Goal: Task Accomplishment & Management: Use online tool/utility

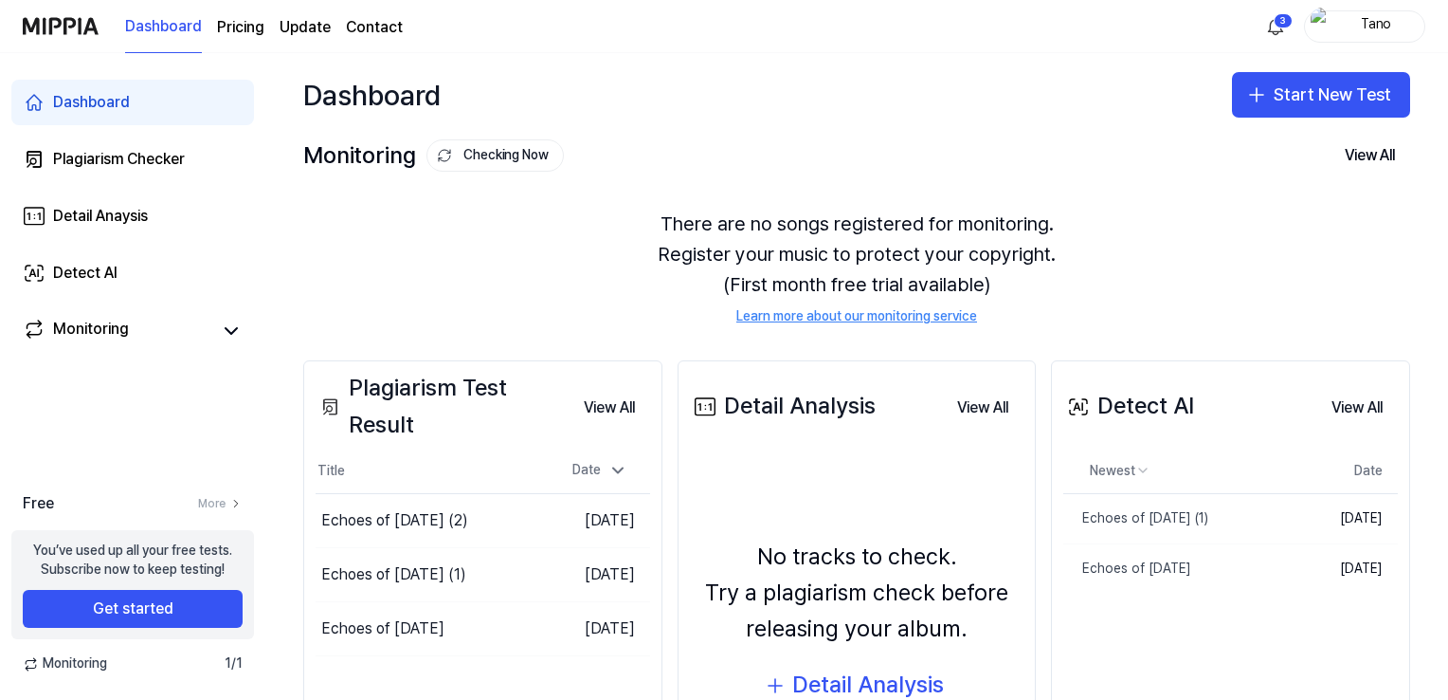
click at [141, 98] on link "Dashboard" at bounding box center [132, 102] width 243 height 45
click at [1333, 102] on button "Start New Test" at bounding box center [1321, 94] width 178 height 45
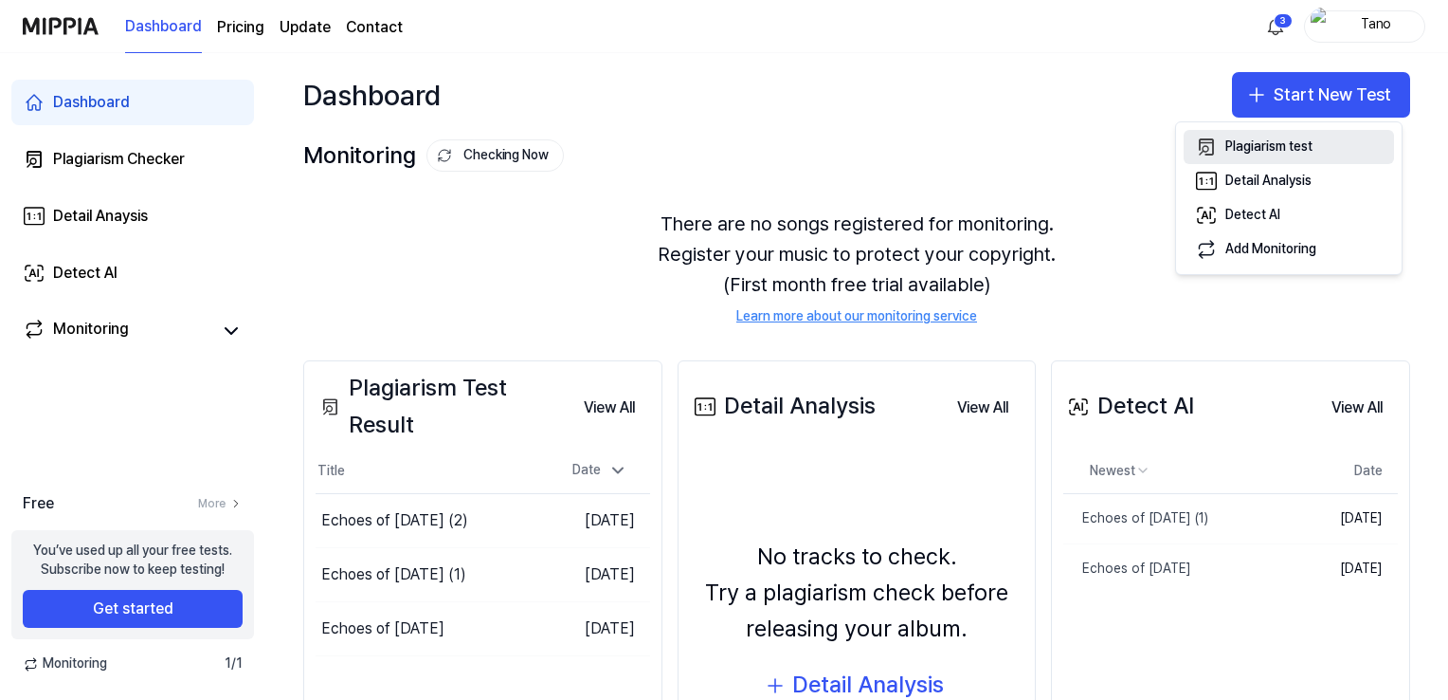
click at [1263, 145] on div "Plagiarism test" at bounding box center [1269, 146] width 87 height 19
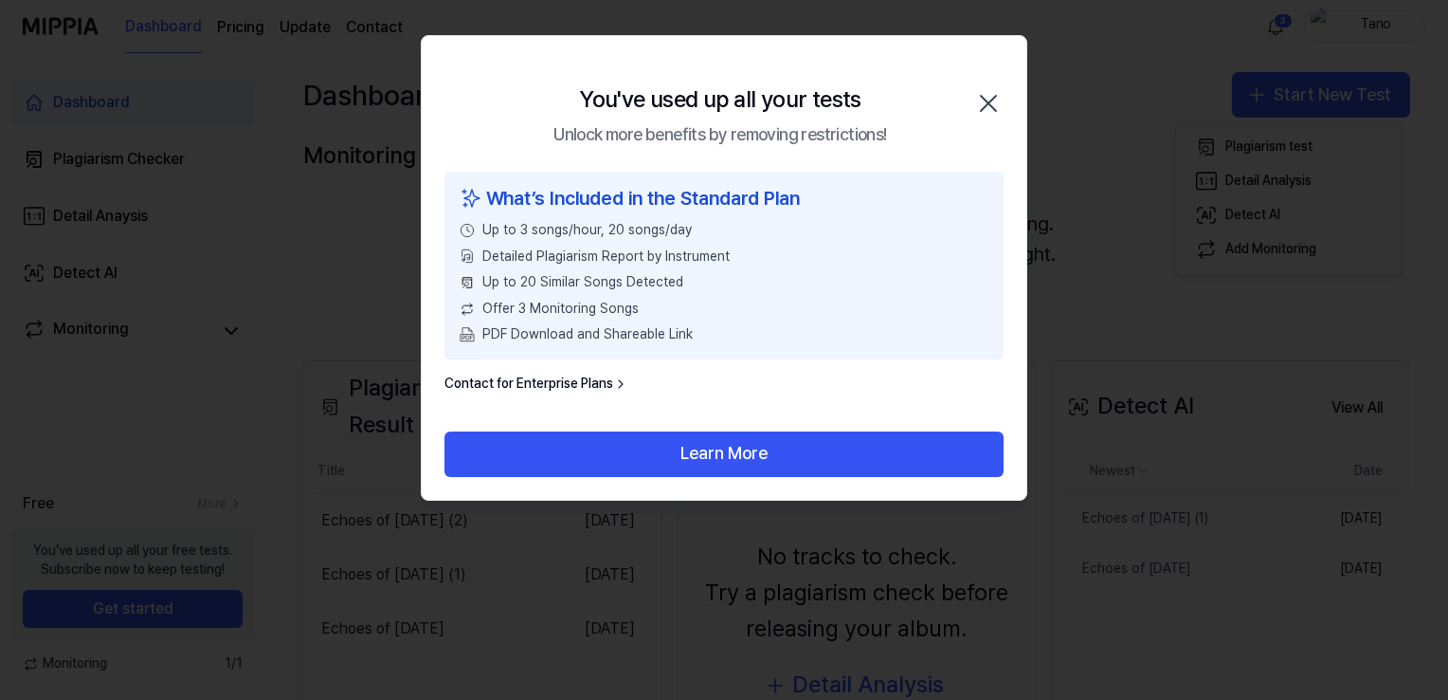
click at [979, 94] on icon "button" at bounding box center [988, 103] width 30 height 30
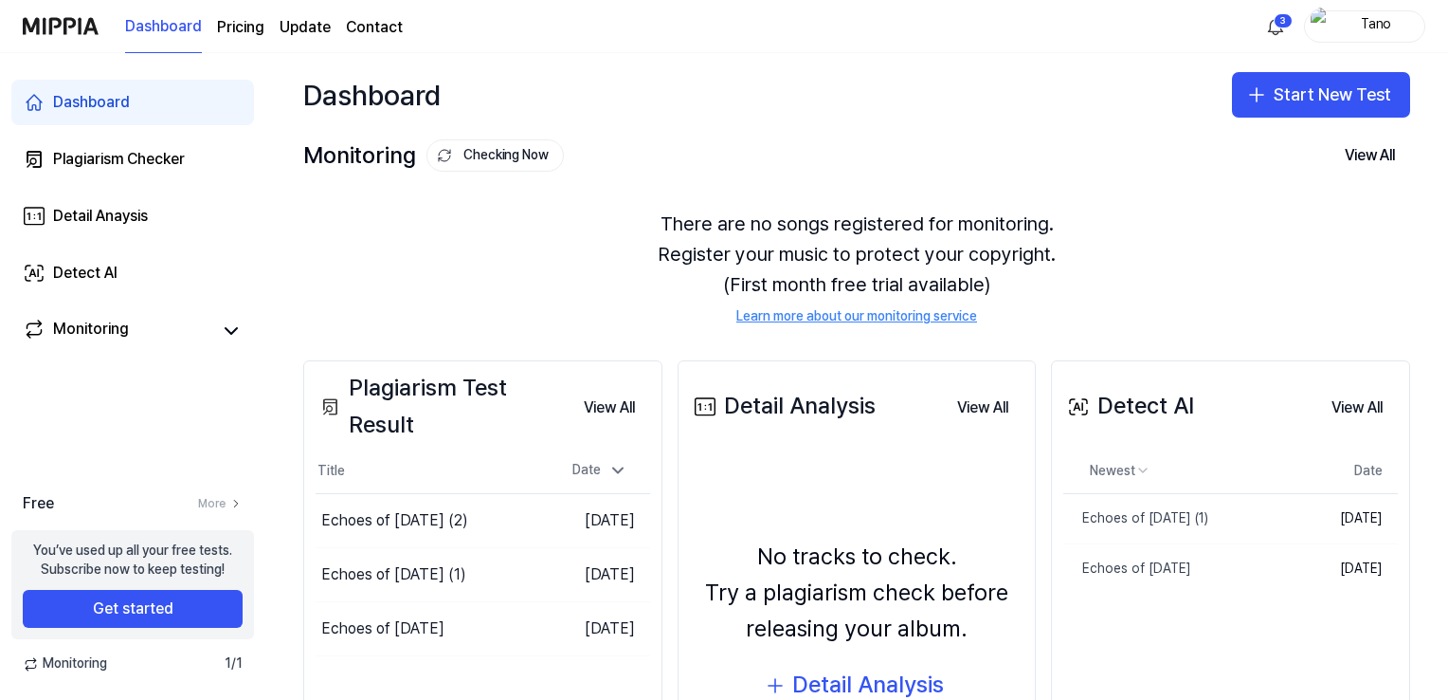
click at [64, 18] on img at bounding box center [61, 26] width 76 height 52
click at [1293, 131] on div "Dashboard Start New Test" at bounding box center [856, 94] width 1183 height 83
click at [1324, 108] on button "Start New Test" at bounding box center [1321, 94] width 178 height 45
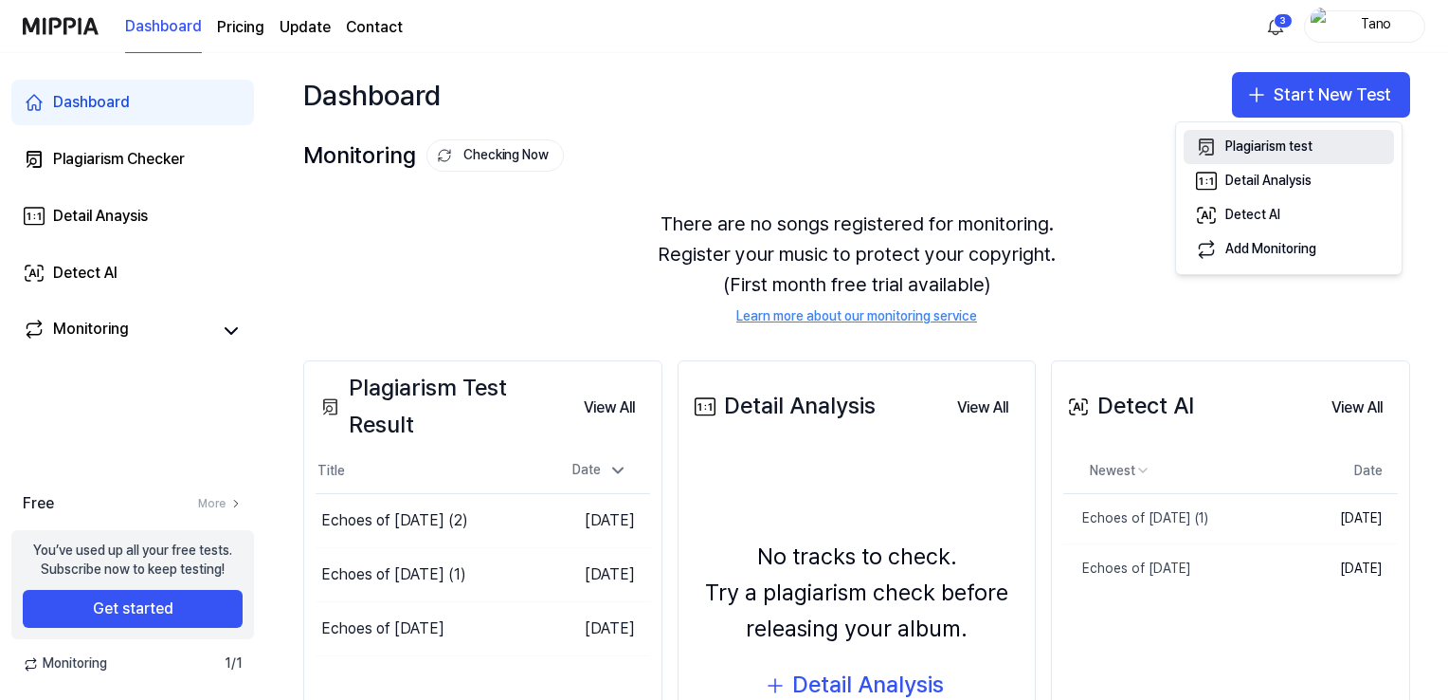
click at [1263, 157] on button "Plagiarism test" at bounding box center [1289, 147] width 210 height 34
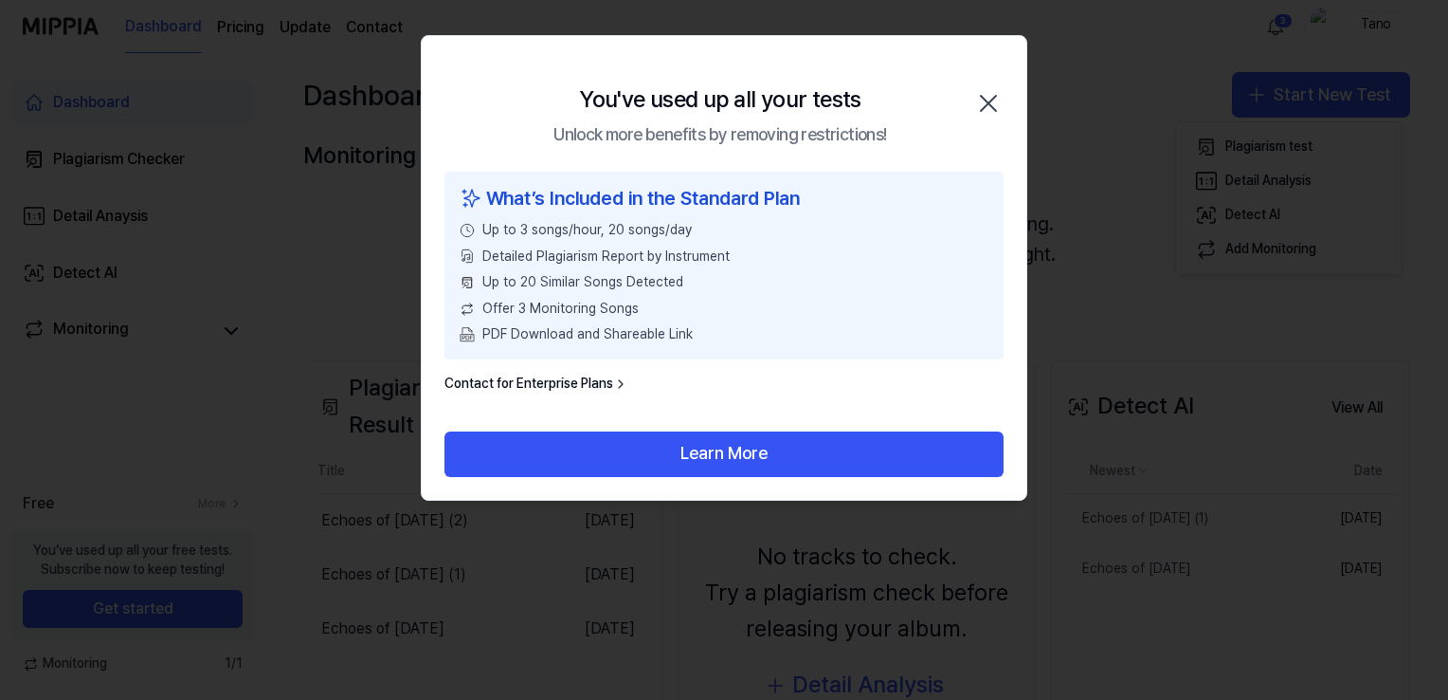
click at [988, 101] on icon "button" at bounding box center [988, 103] width 15 height 15
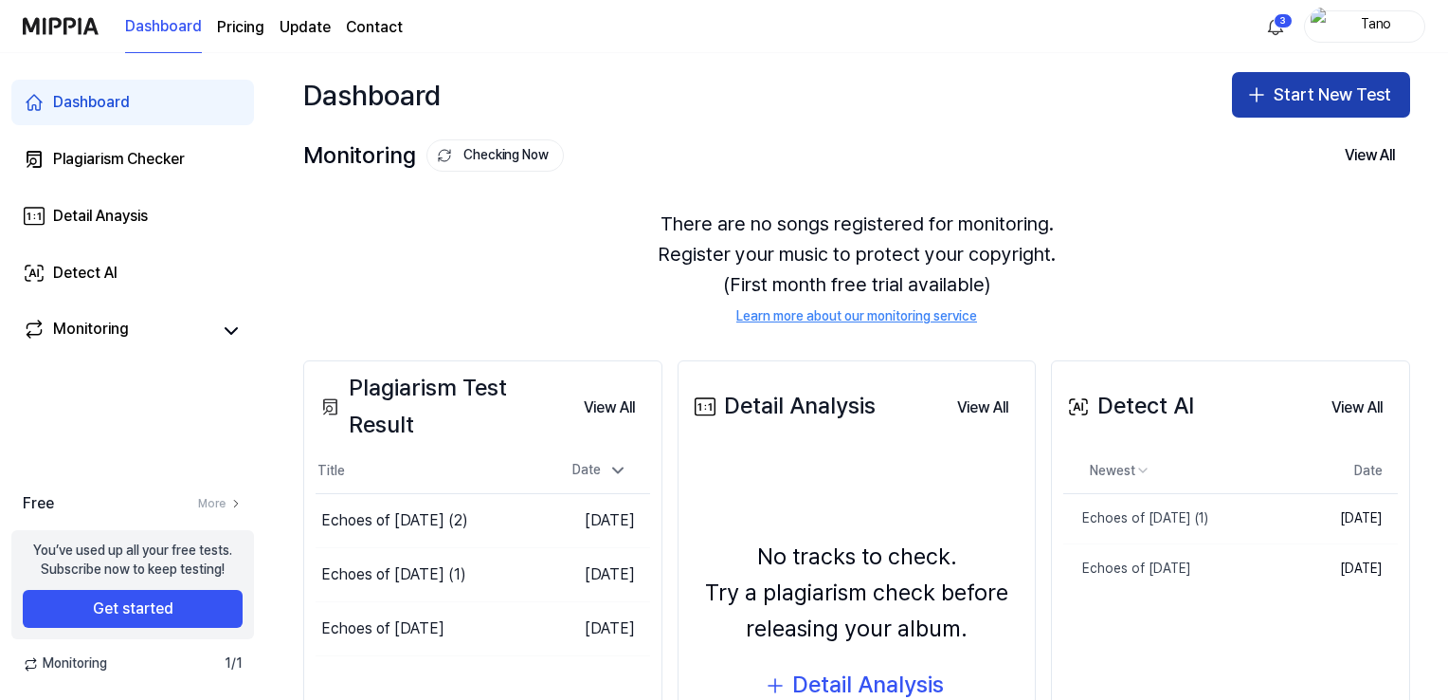
click at [1293, 100] on button "Start New Test" at bounding box center [1321, 94] width 178 height 45
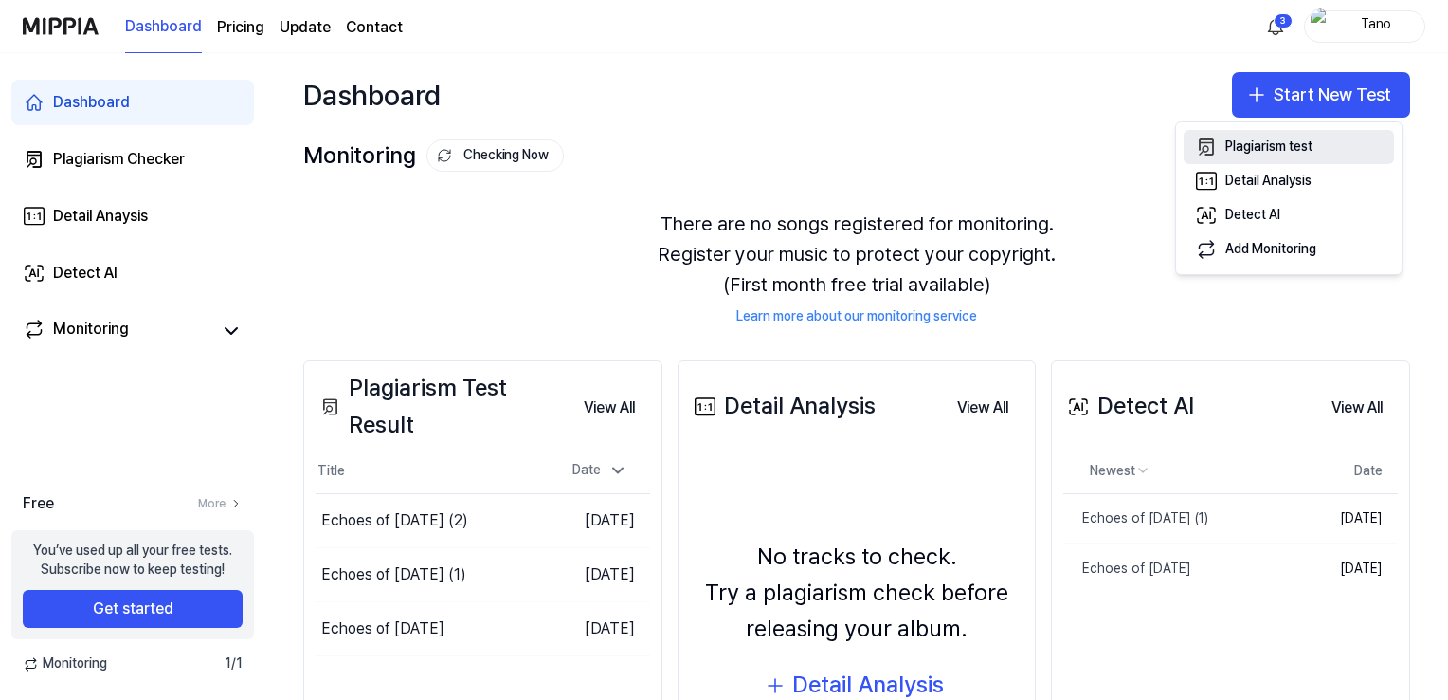
click at [1241, 155] on div "Plagiarism test" at bounding box center [1269, 146] width 87 height 19
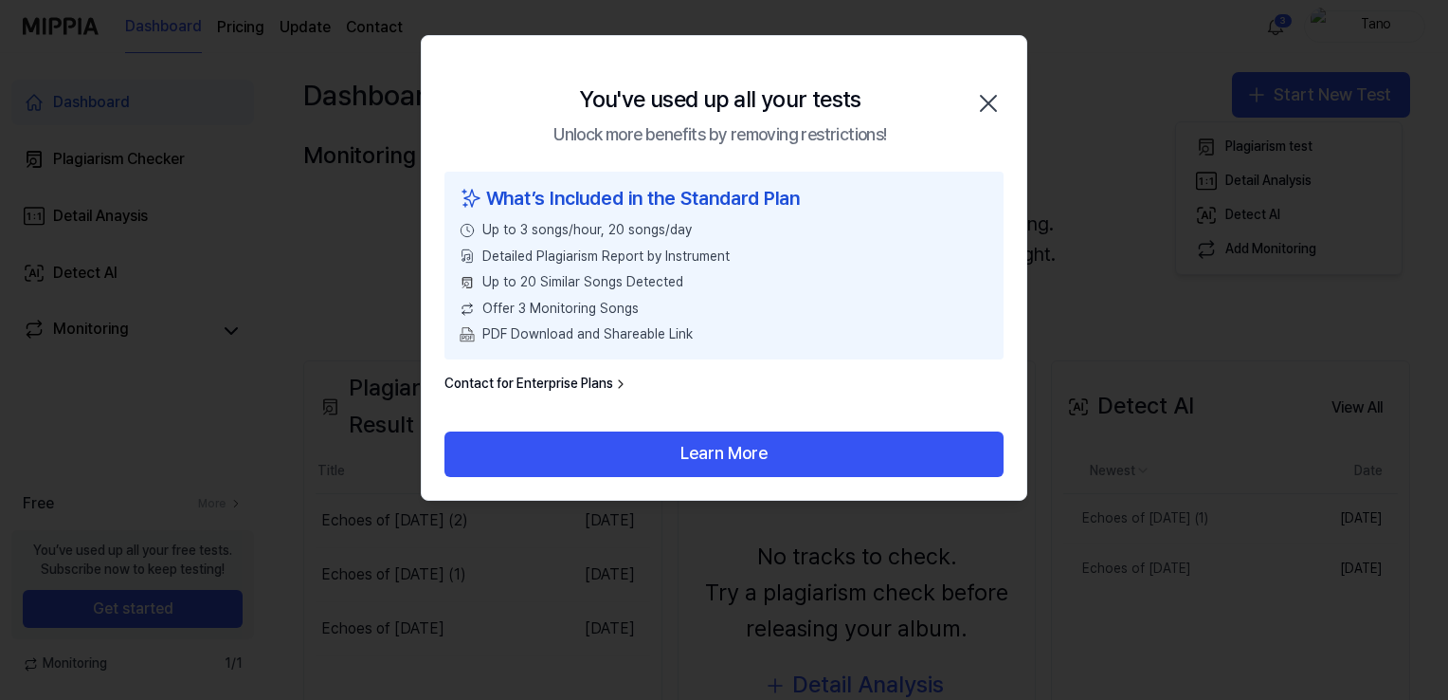
click at [978, 91] on icon "button" at bounding box center [988, 103] width 30 height 30
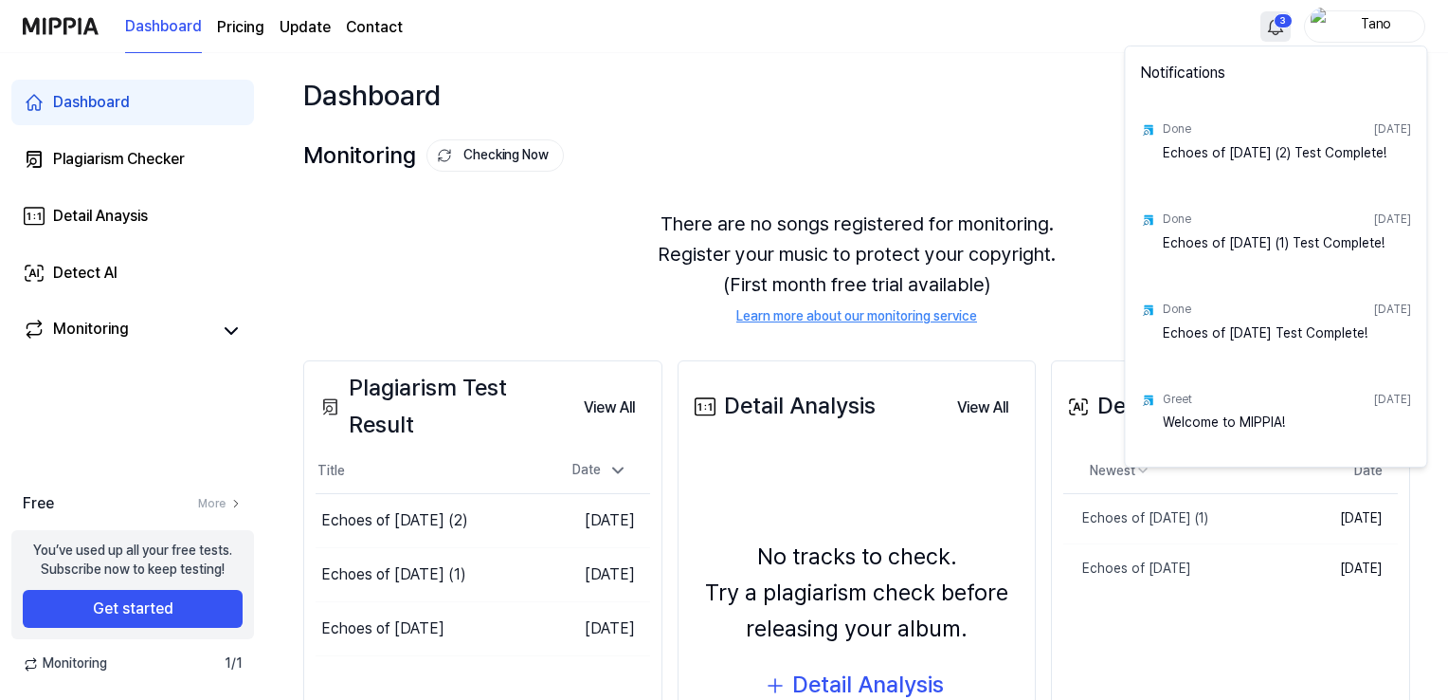
click at [1281, 17] on html "Dashboard Pricing Update Contact 3 Tano Dashboard Plagiarism Checker Detail Ana…" at bounding box center [724, 350] width 1448 height 700
click at [930, 154] on html "Dashboard Pricing Update Contact Tano Dashboard Plagiarism Checker Detail Anays…" at bounding box center [724, 350] width 1448 height 700
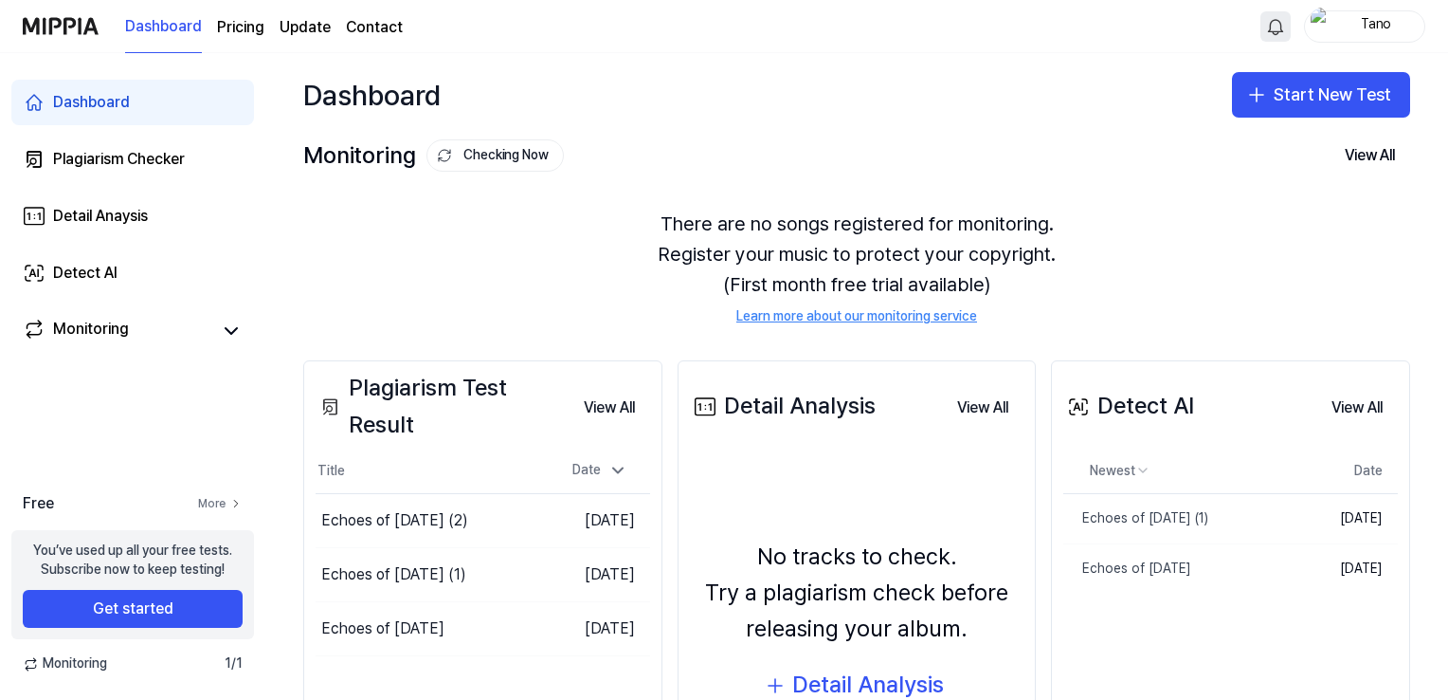
click at [227, 504] on link "More" at bounding box center [220, 504] width 45 height 16
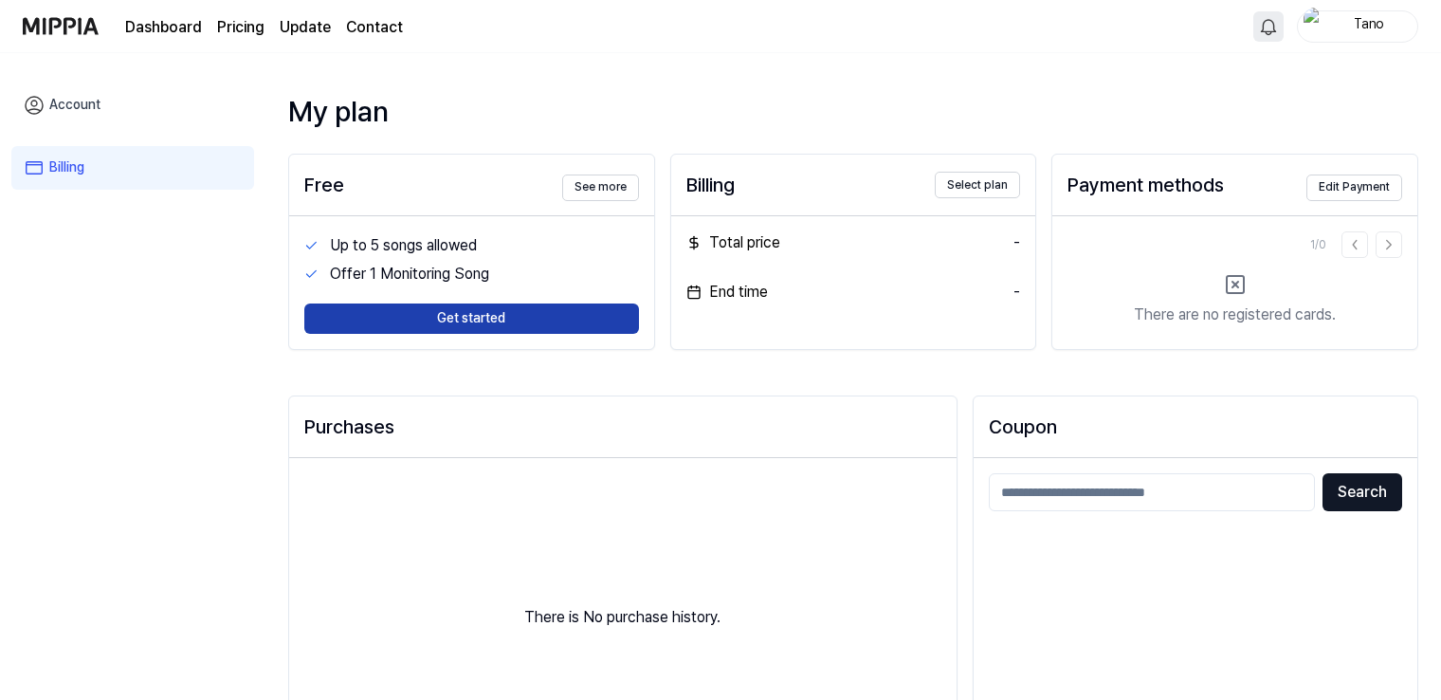
click at [432, 310] on button "Get started" at bounding box center [471, 318] width 335 height 30
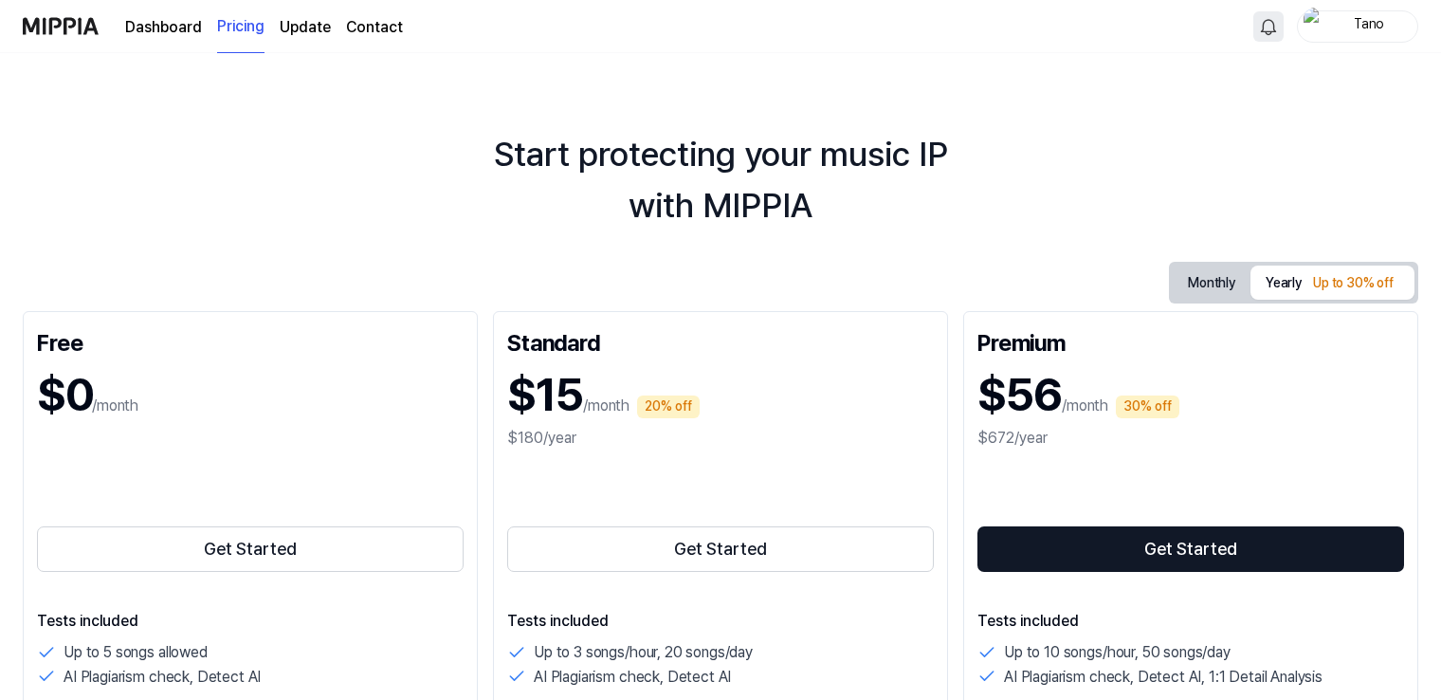
click at [47, 41] on img at bounding box center [61, 26] width 76 height 52
